Goal: Task Accomplishment & Management: Manage account settings

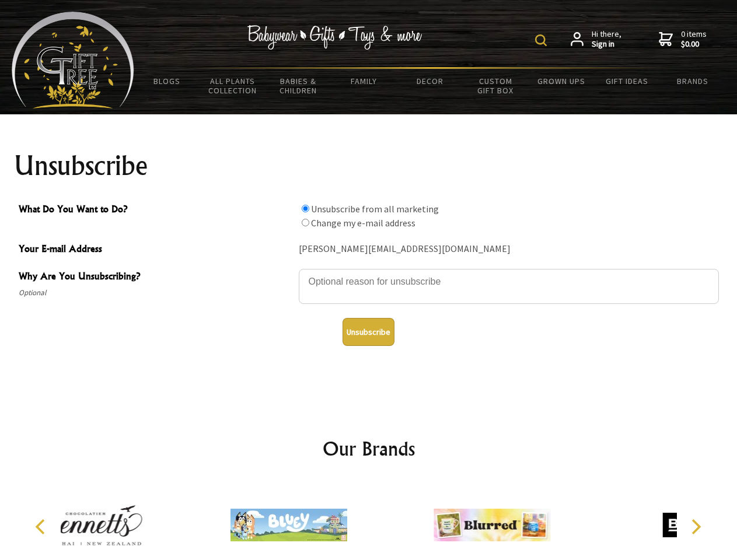
click at [542, 40] on img at bounding box center [541, 40] width 12 height 12
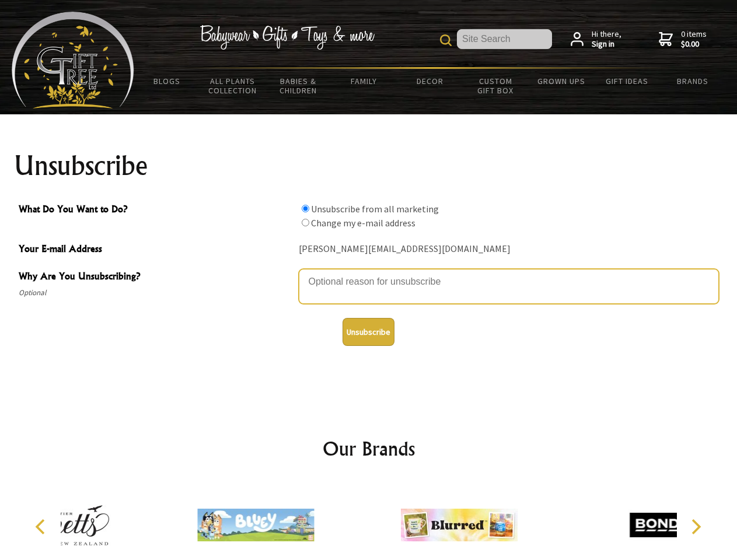
click at [369, 273] on textarea "Why Are You Unsubscribing?" at bounding box center [509, 286] width 420 height 35
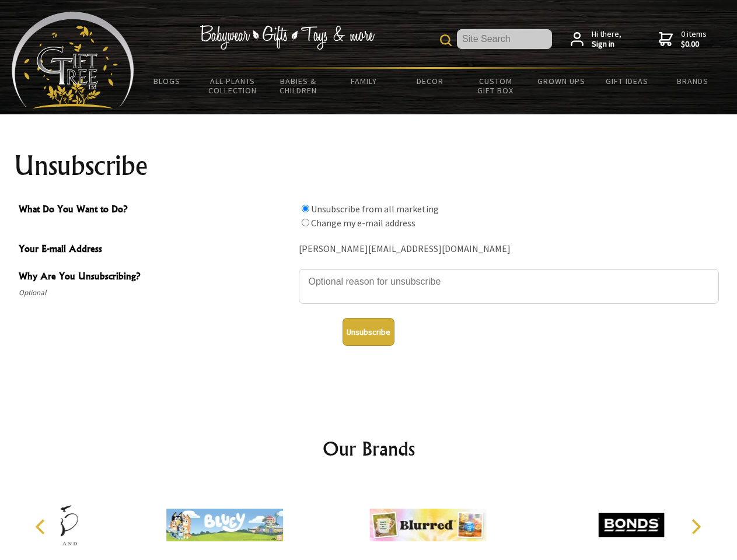
click at [305, 208] on input "What Do You Want to Do?" at bounding box center [306, 209] width 8 height 8
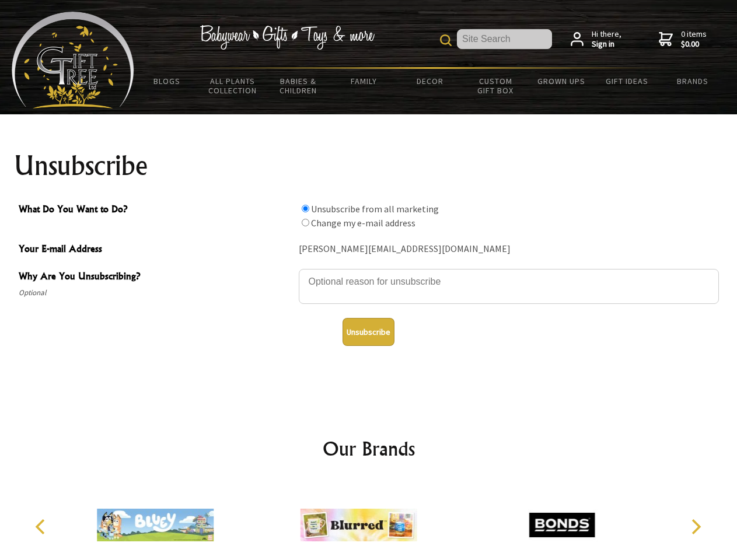
click at [305, 222] on input "What Do You Want to Do?" at bounding box center [306, 223] width 8 height 8
radio input "true"
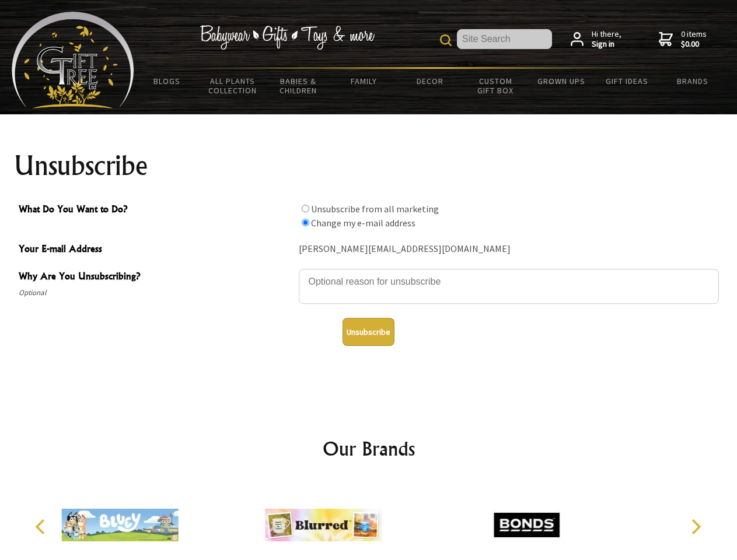
click at [368, 332] on button "Unsubscribe" at bounding box center [368, 332] width 52 height 28
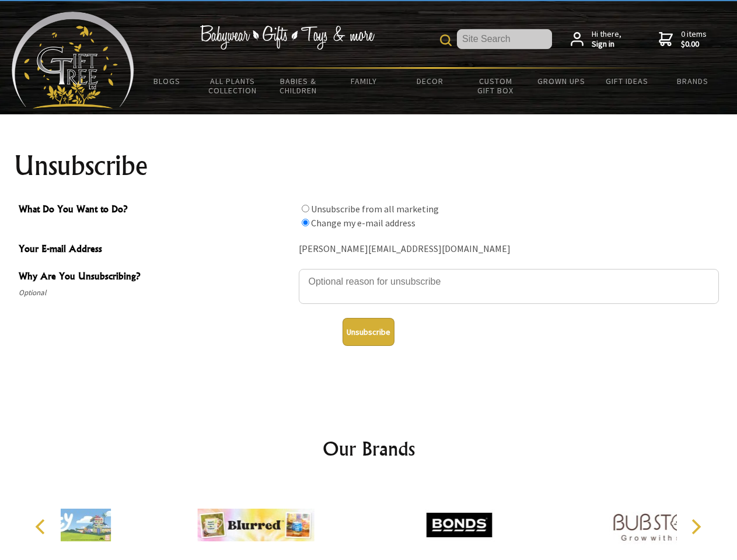
click at [369, 520] on div at bounding box center [459, 526] width 203 height 91
click at [42, 527] on icon "Previous" at bounding box center [41, 526] width 15 height 15
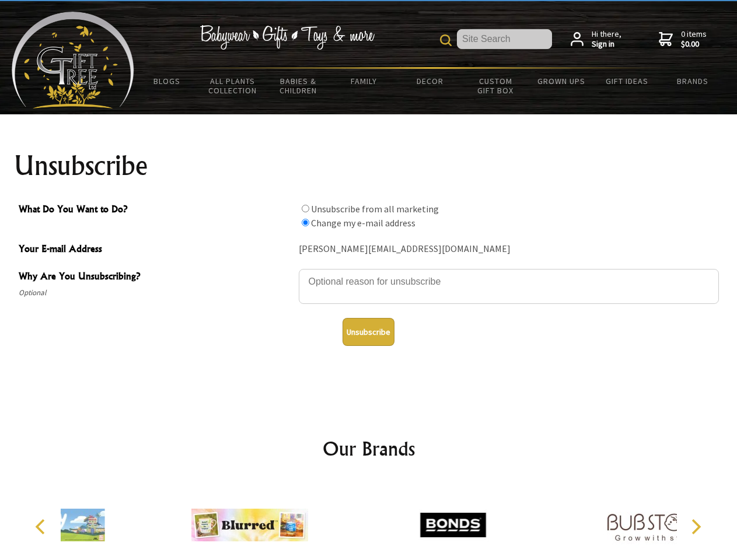
click at [695, 527] on icon "Next" at bounding box center [694, 526] width 15 height 15
